Goal: Information Seeking & Learning: Learn about a topic

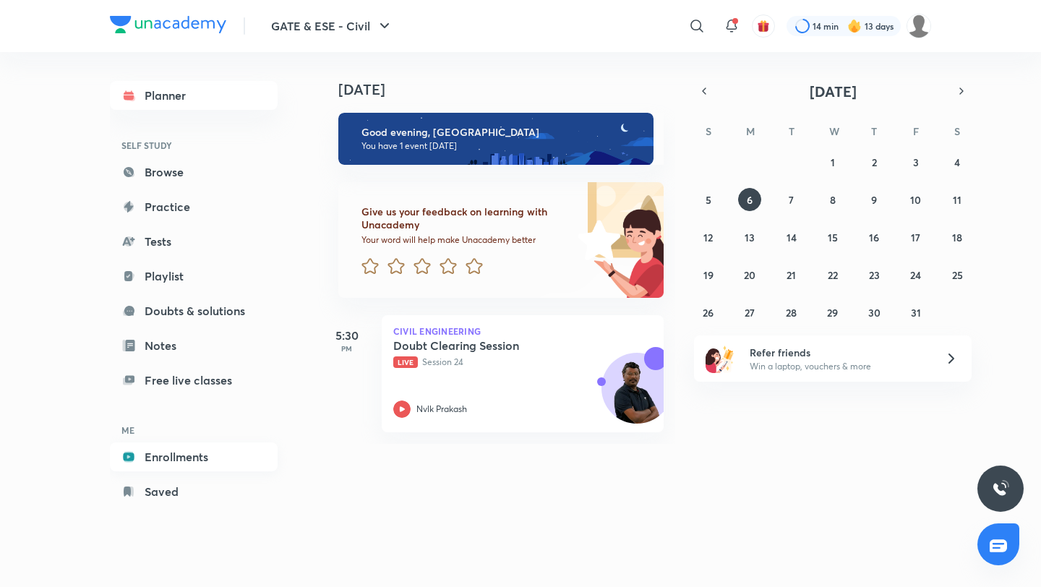
click at [194, 465] on link "Enrollments" at bounding box center [194, 457] width 168 height 29
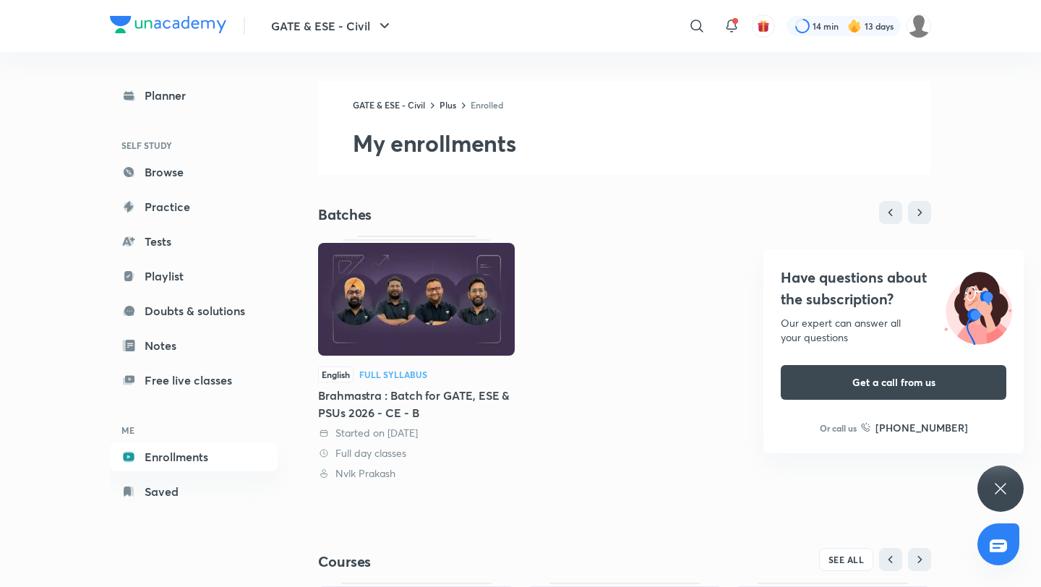
click at [995, 490] on icon at bounding box center [1000, 488] width 17 height 17
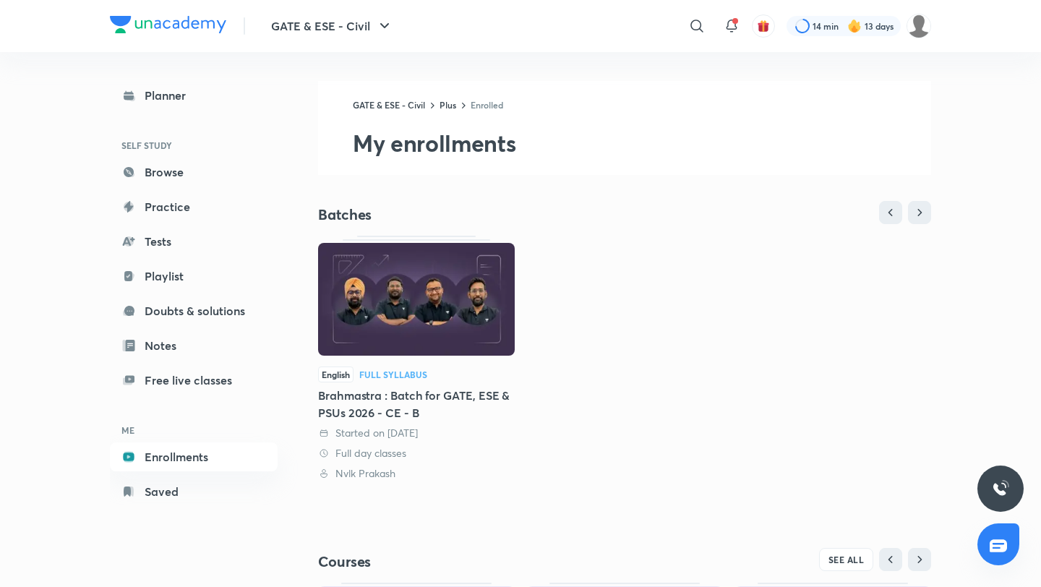
scroll to position [247, 0]
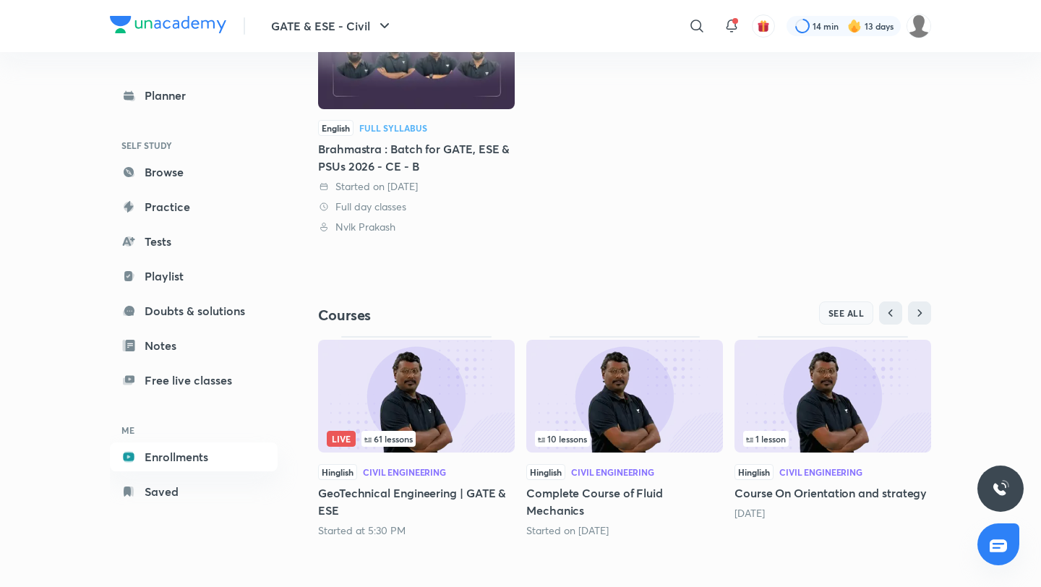
click at [842, 313] on span "SEE ALL" at bounding box center [847, 313] width 36 height 10
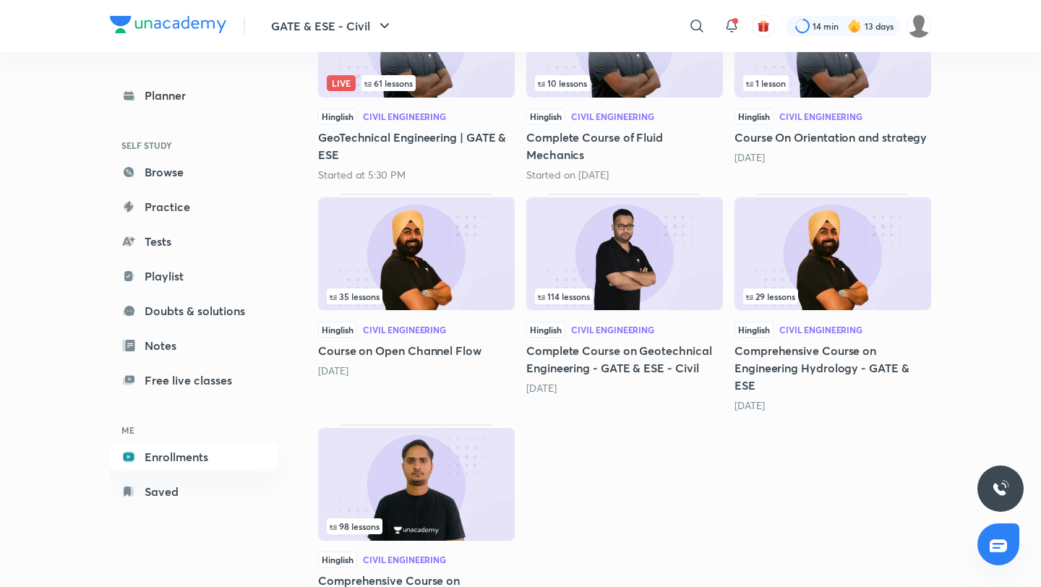
scroll to position [361, 0]
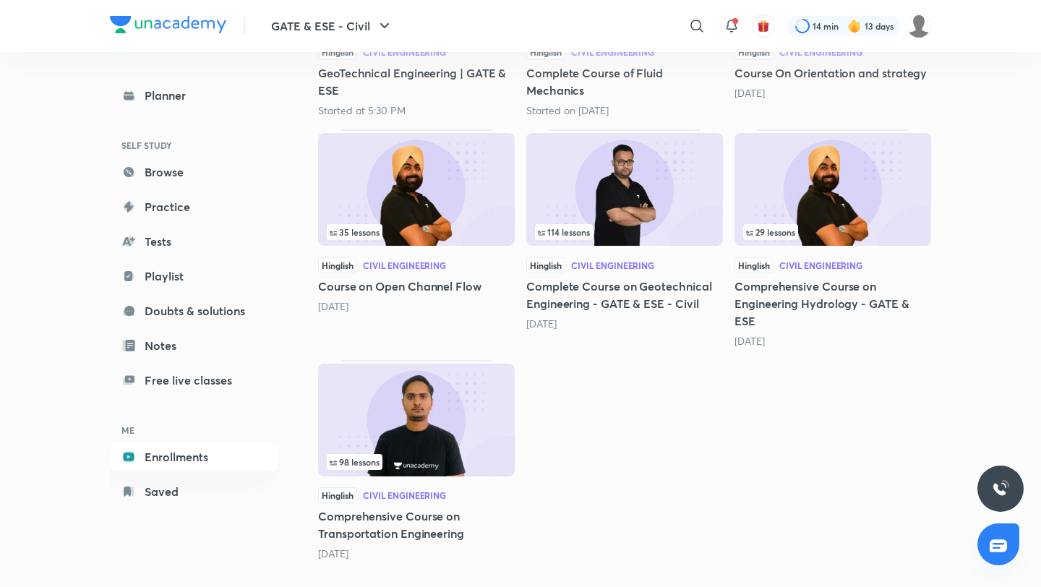
click at [416, 377] on img at bounding box center [416, 420] width 197 height 113
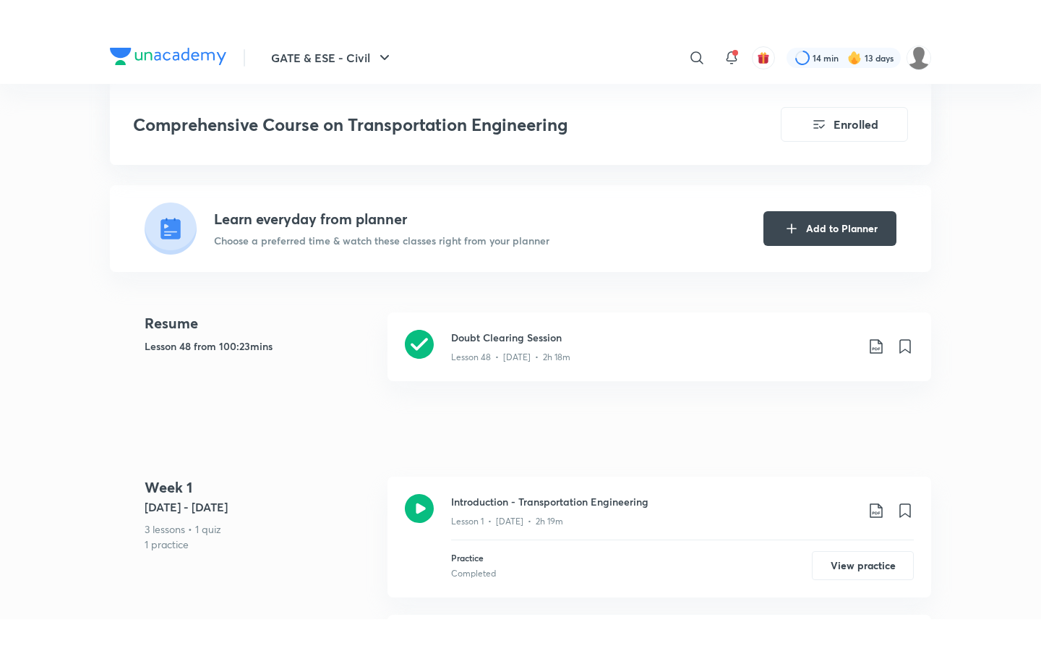
scroll to position [308, 0]
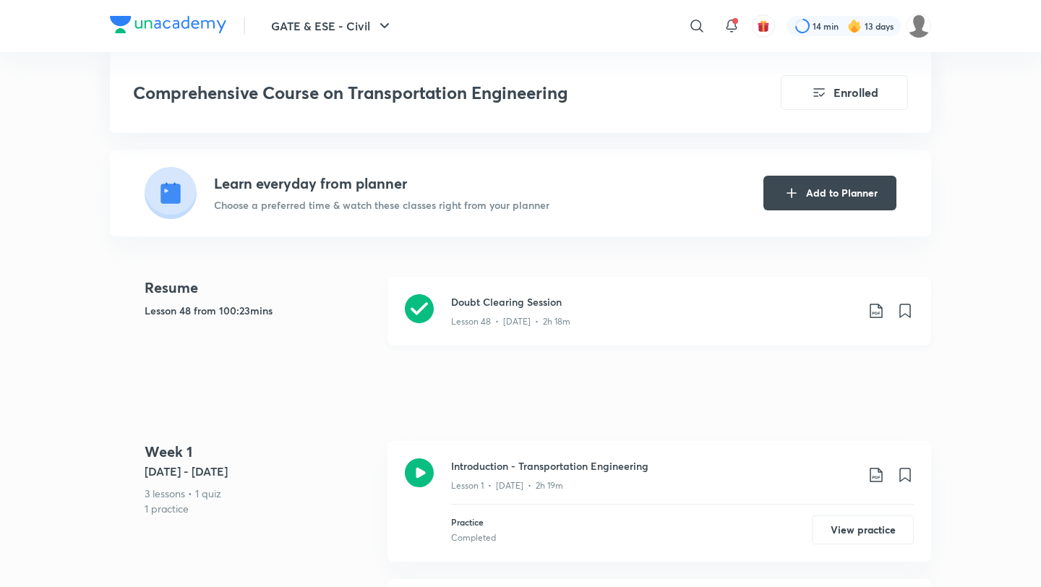
click at [552, 315] on p "Lesson 48 • [DATE] • 2h 18m" at bounding box center [510, 321] width 119 height 13
